Goal: Share content: Share content

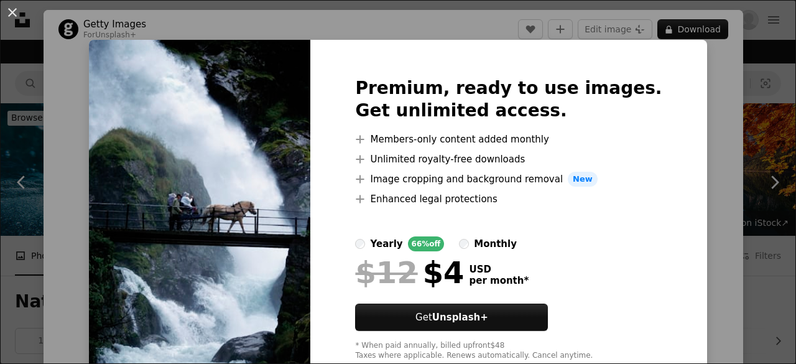
scroll to position [1219, 0]
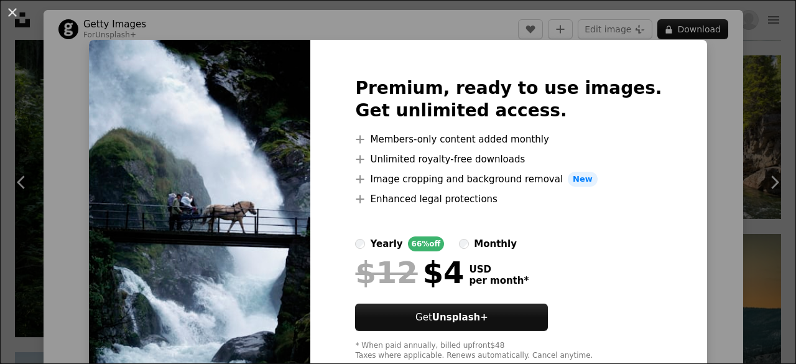
click at [672, 89] on div "An X shape Premium, ready to use images. Get unlimited access. A plus sign Memb…" at bounding box center [398, 182] width 796 height 364
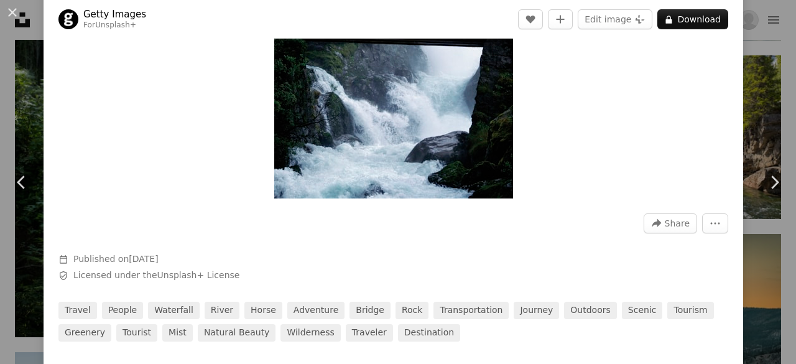
scroll to position [298, 0]
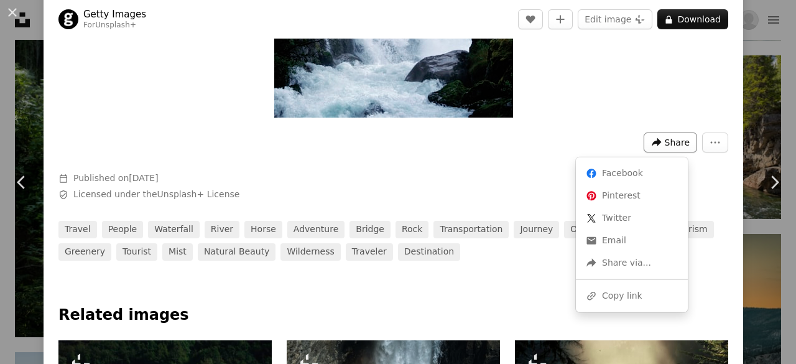
click at [653, 145] on icon "A forward-right arrow" at bounding box center [656, 142] width 11 height 11
click at [629, 292] on div "A URL sharing icon (chains) Copy link" at bounding box center [632, 296] width 102 height 22
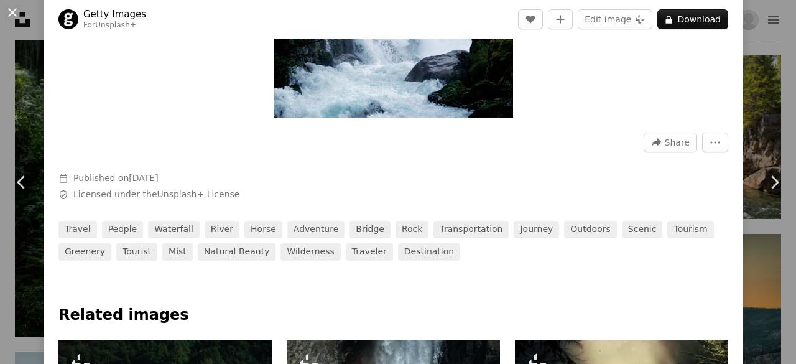
click at [12, 12] on button "An X shape" at bounding box center [12, 12] width 15 height 15
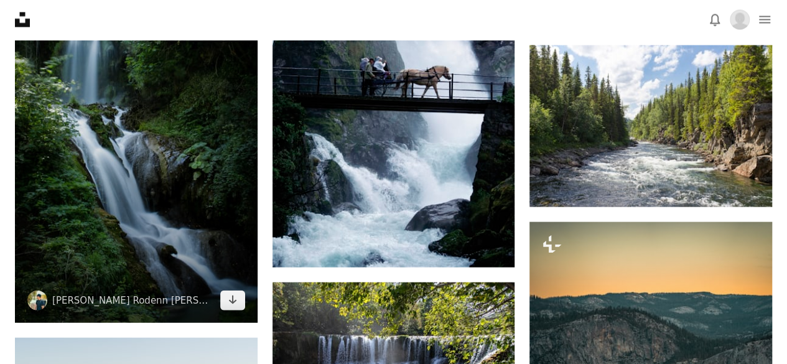
click at [147, 169] on img at bounding box center [136, 107] width 242 height 431
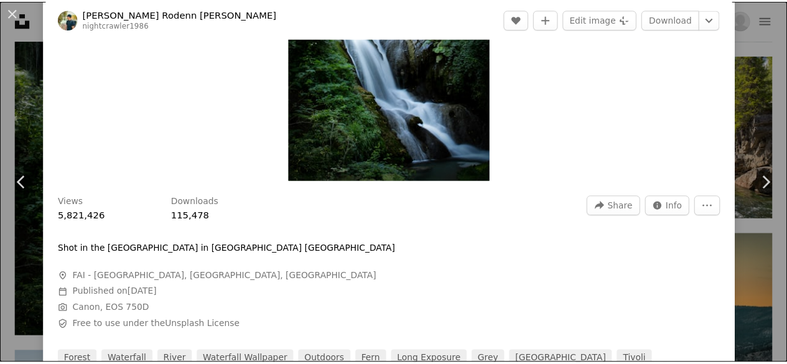
scroll to position [274, 0]
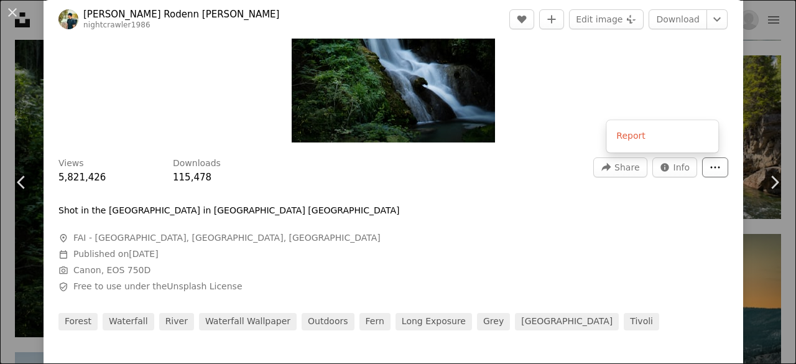
click at [711, 168] on icon "More Actions" at bounding box center [715, 167] width 9 height 2
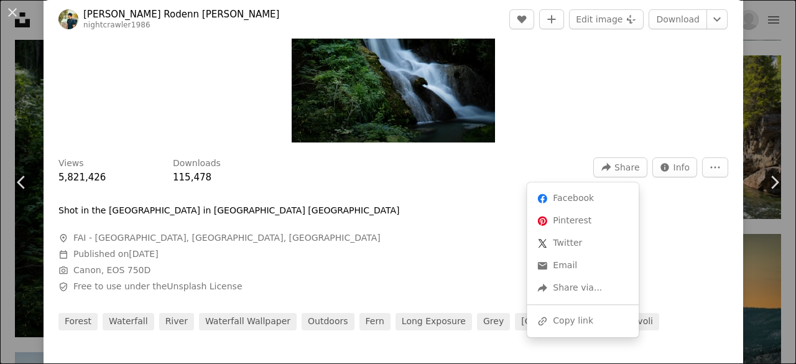
click at [625, 164] on span "Share" at bounding box center [626, 167] width 25 height 19
click at [565, 323] on div "A URL sharing icon (chains) Copy link" at bounding box center [583, 321] width 102 height 22
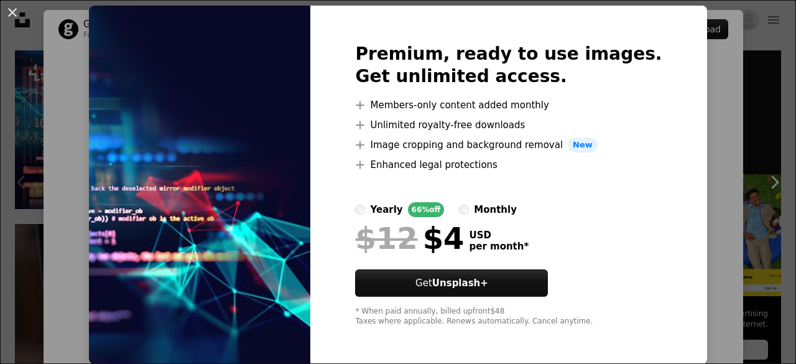
scroll to position [35, 0]
click at [300, 159] on img at bounding box center [199, 185] width 221 height 358
click at [686, 147] on div "An X shape Premium, ready to use images. Get unlimited access. A plus sign Memb…" at bounding box center [398, 182] width 796 height 364
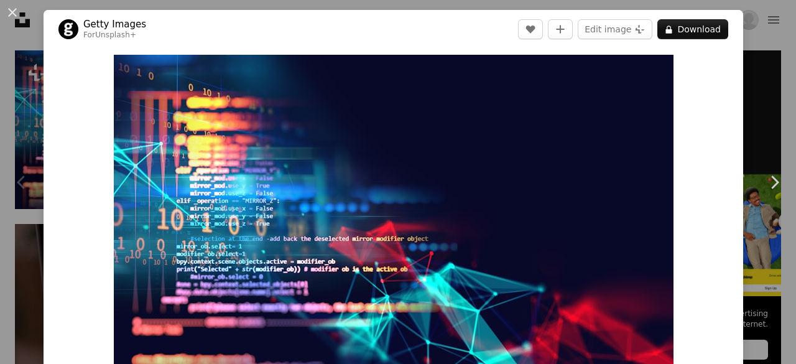
click at [686, 147] on div "Zoom in" at bounding box center [394, 234] width 700 height 373
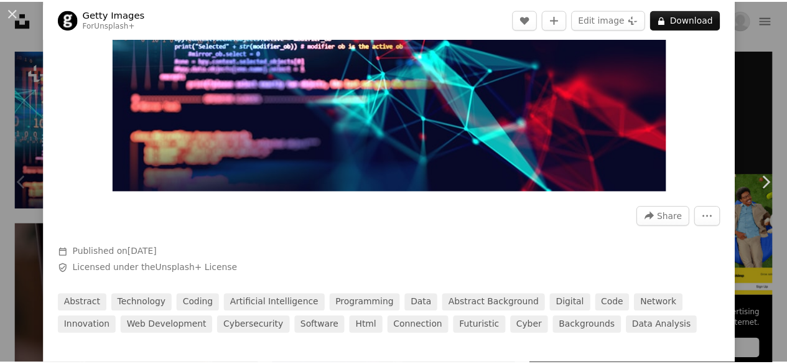
scroll to position [249, 0]
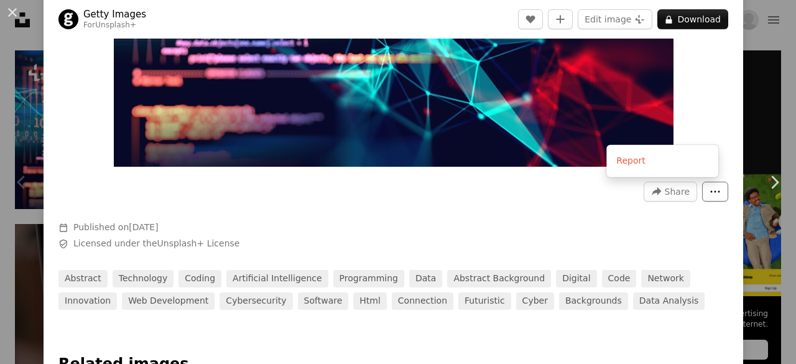
click at [709, 195] on icon "More Actions" at bounding box center [714, 191] width 11 height 11
